Goal: Use online tool/utility

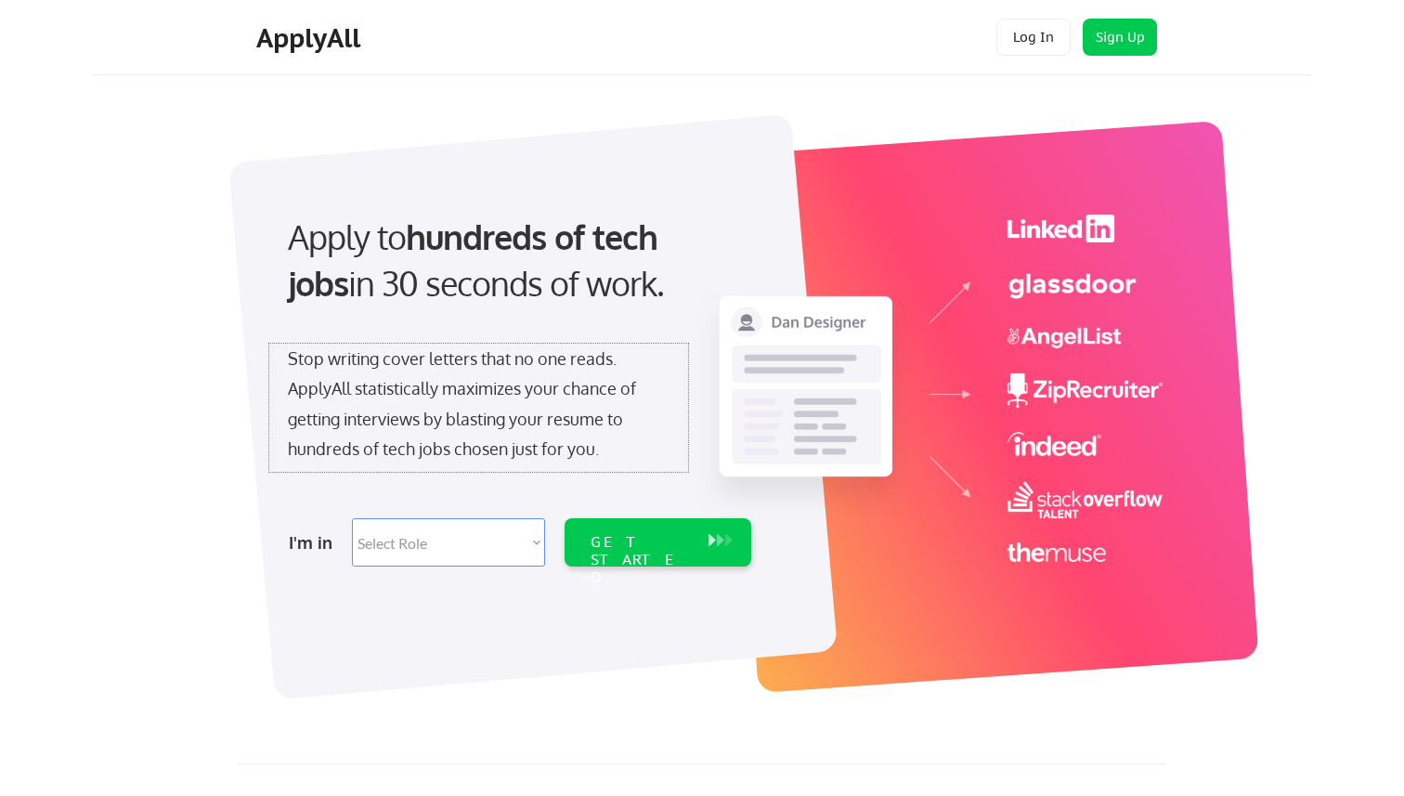
drag, startPoint x: 461, startPoint y: 462, endPoint x: 459, endPoint y: 537, distance: 74.3
click at [461, 469] on div "Stop writing cover letters that no one reads. ApplyAll statistically maximizes …" at bounding box center [478, 407] width 419 height 128
click at [459, 540] on select "Select Role Software Engineering Product Management Customer Success Sales UI/U…" at bounding box center [448, 542] width 193 height 48
select select ""engineering""
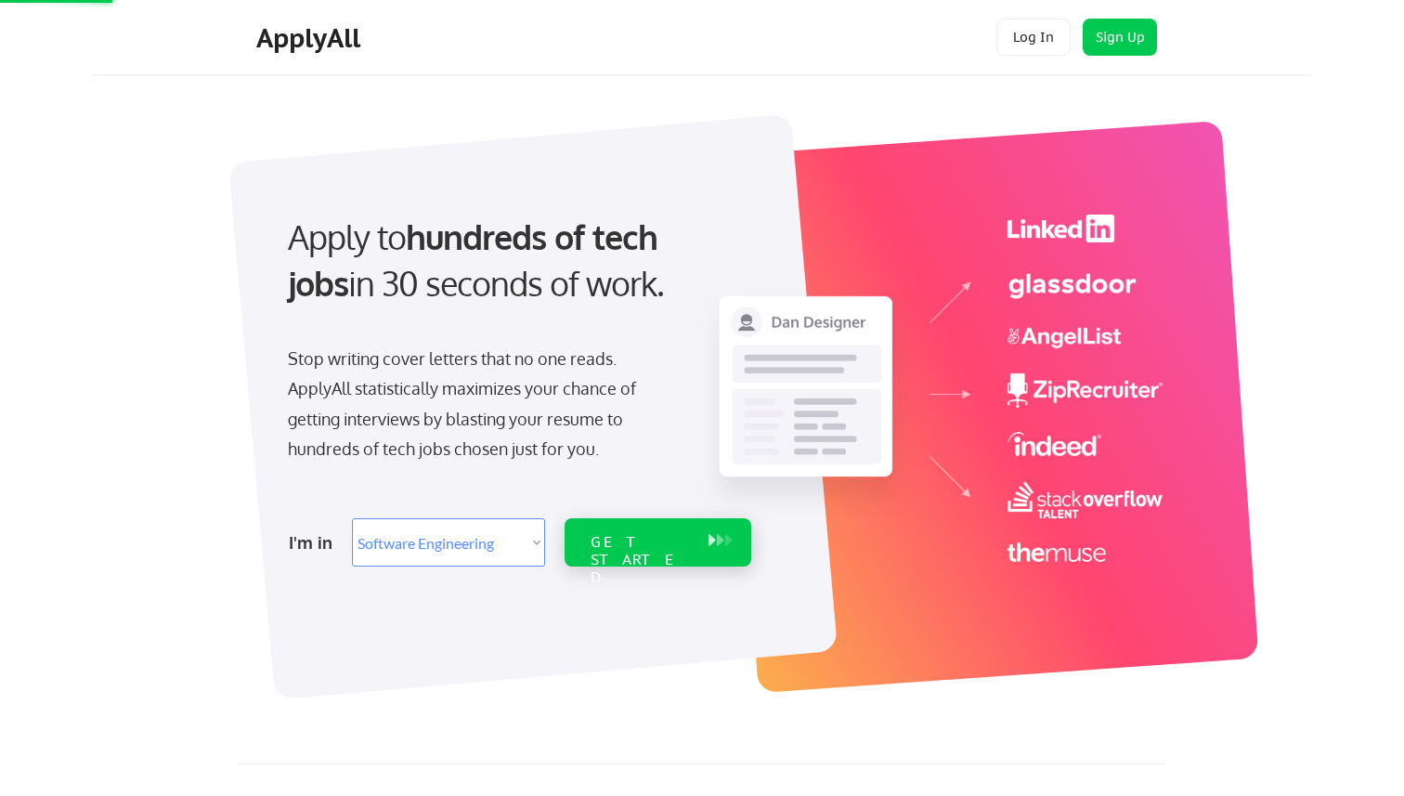
click at [594, 550] on div "GET STARTED" at bounding box center [639, 560] width 99 height 54
select select ""engineering""
